Goal: Information Seeking & Learning: Find specific fact

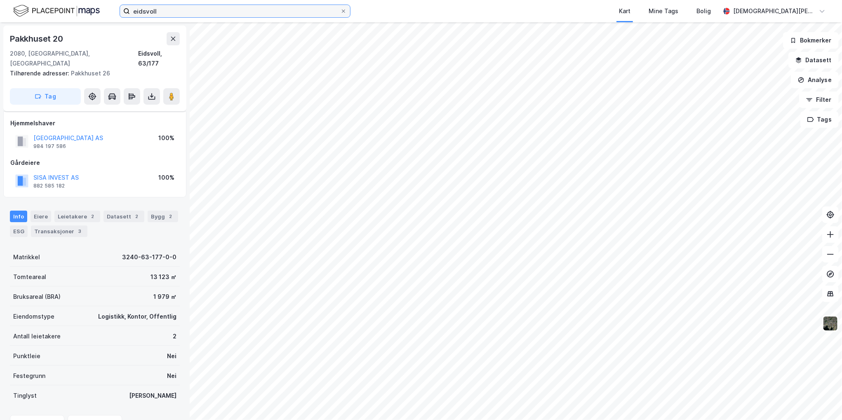
scroll to position [81, 0]
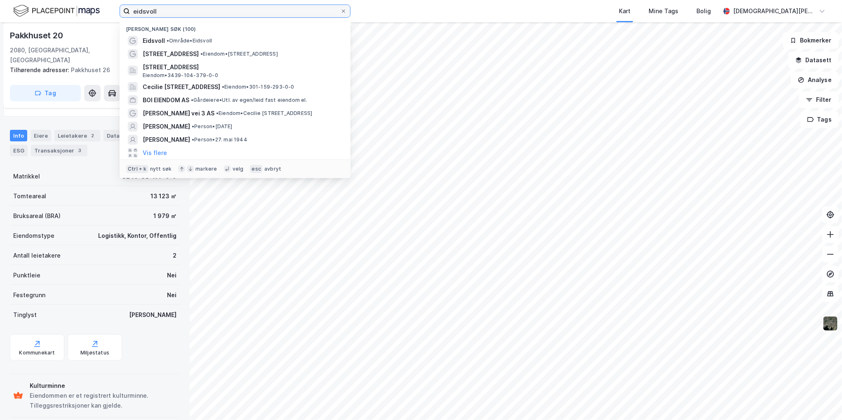
drag, startPoint x: 138, startPoint y: 12, endPoint x: 92, endPoint y: 16, distance: 46.3
click at [92, 16] on div "eidsvoll Nylige søk (100) Eidsvoll • Område • Eidsvoll [STREET_ADDRESS] • Eiend…" at bounding box center [421, 11] width 842 height 22
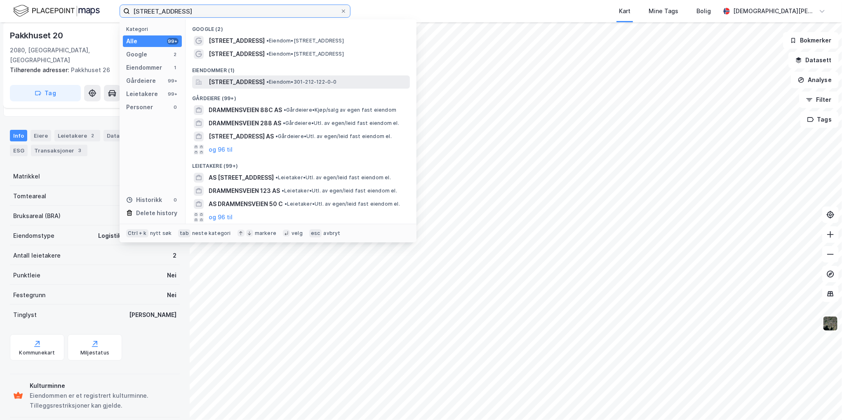
type input "[STREET_ADDRESS]"
click at [265, 82] on span "[STREET_ADDRESS]" at bounding box center [237, 82] width 56 height 10
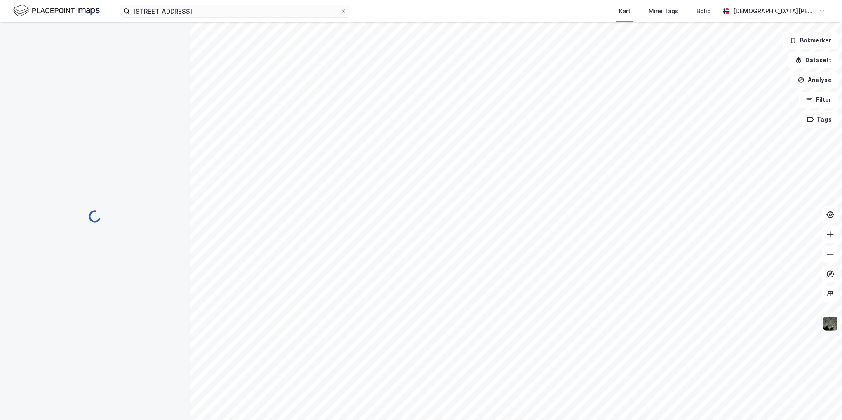
scroll to position [81, 0]
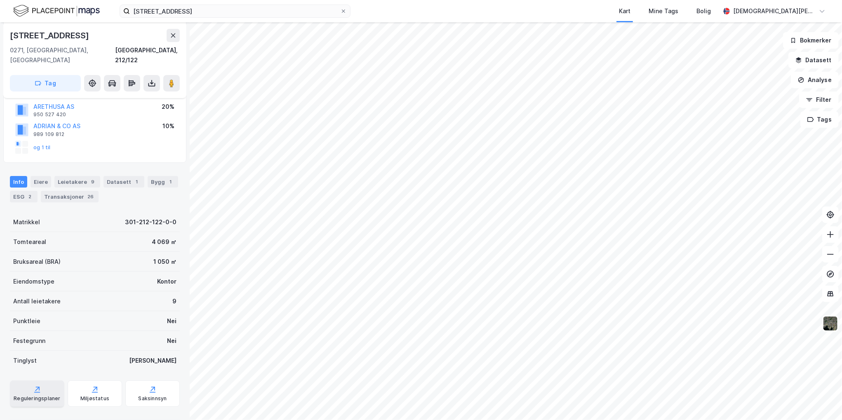
click at [49, 385] on div "Reguleringsplaner" at bounding box center [37, 393] width 54 height 26
